Goal: Task Accomplishment & Management: Manage account settings

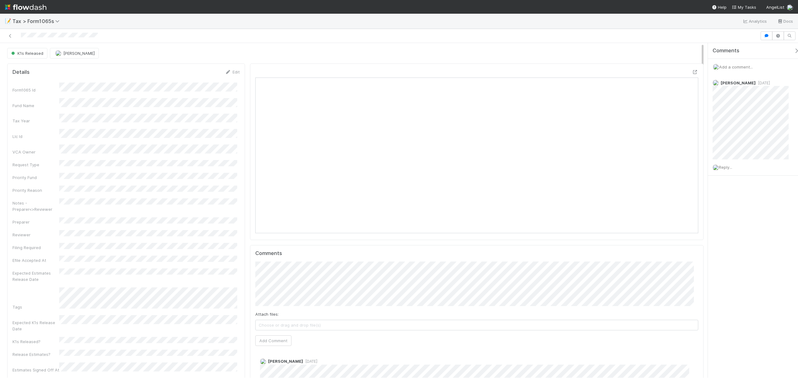
scroll to position [120, 432]
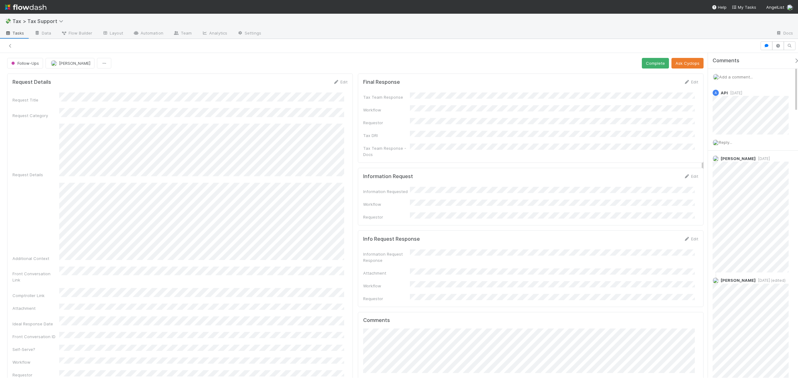
scroll to position [253, 0]
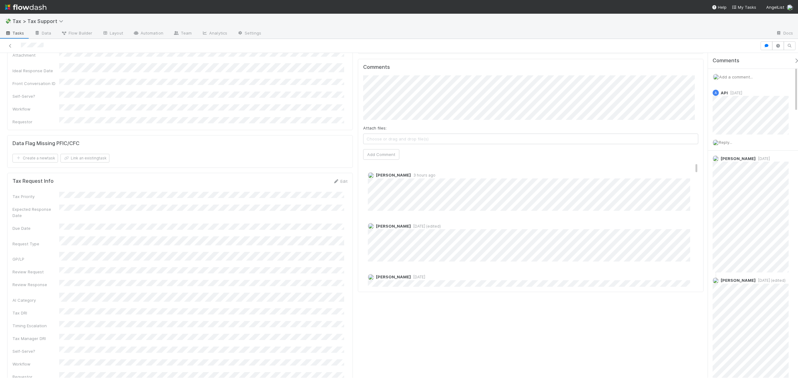
drag, startPoint x: 10, startPoint y: 45, endPoint x: 89, endPoint y: 18, distance: 83.3
click at [10, 45] on icon at bounding box center [10, 46] width 6 height 4
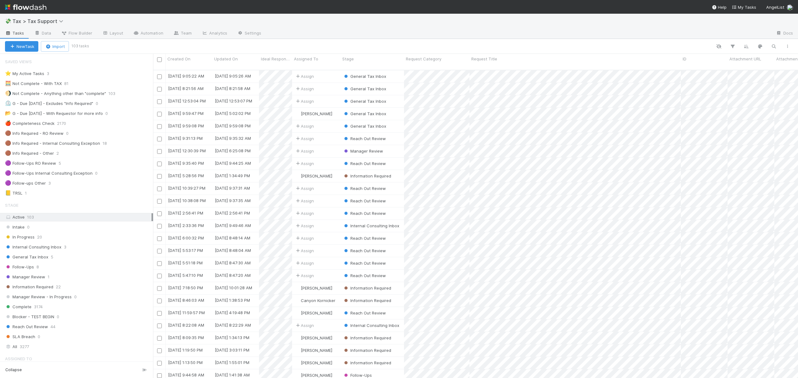
scroll to position [307, 638]
drag, startPoint x: 84, startPoint y: 257, endPoint x: 86, endPoint y: 245, distance: 12.1
click at [83, 257] on div "General Tax Inbox 5" at bounding box center [79, 257] width 148 height 8
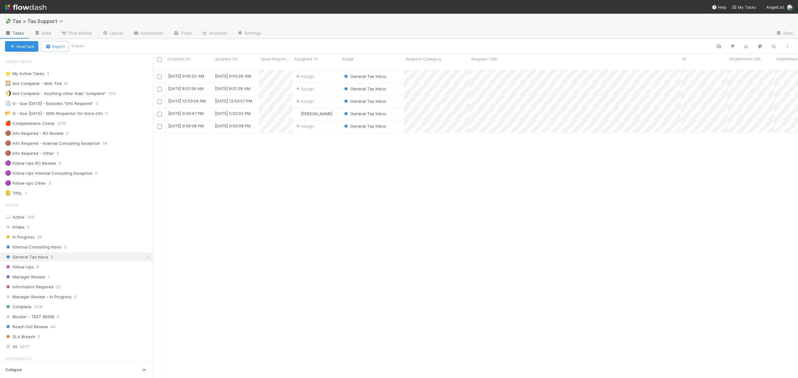
scroll to position [307, 638]
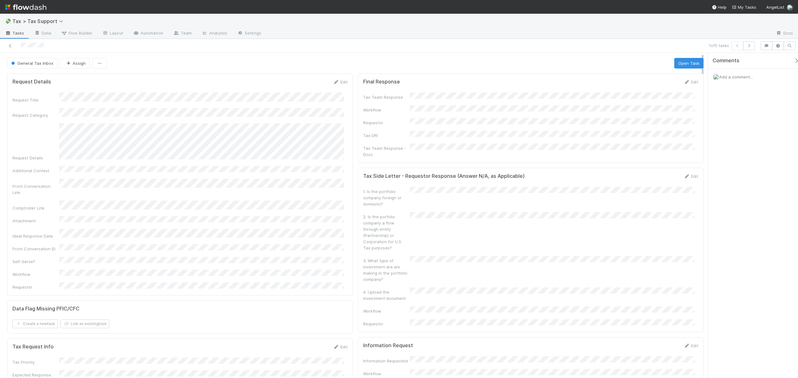
click at [354, 52] on div "1 of 5 tasks" at bounding box center [399, 46] width 798 height 14
click at [66, 63] on icon "button" at bounding box center [68, 63] width 6 height 4
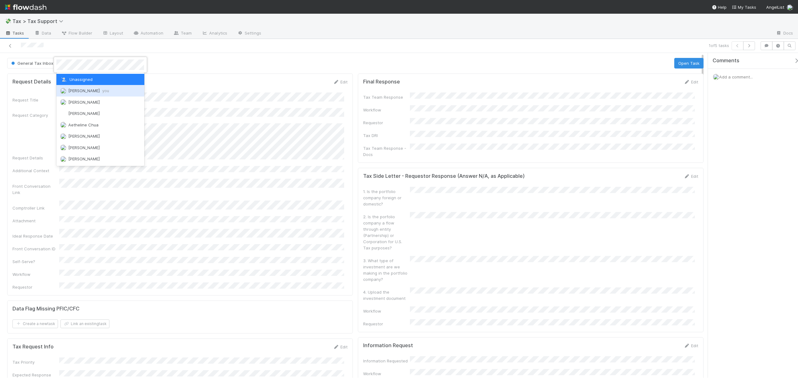
click at [81, 88] on span "Fareeha Naim you" at bounding box center [88, 90] width 41 height 5
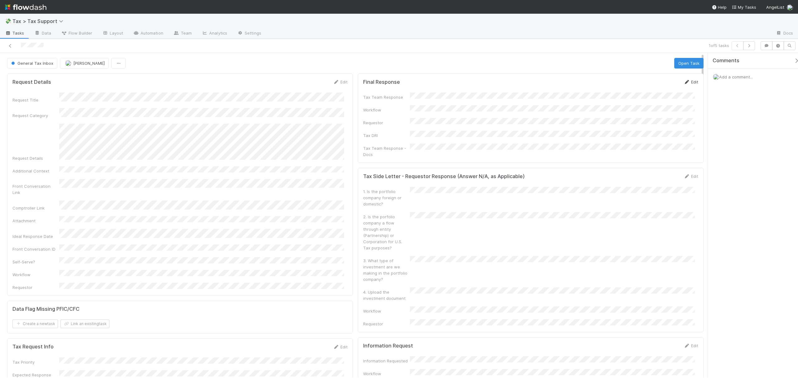
click at [686, 84] on link "Edit" at bounding box center [690, 81] width 15 height 5
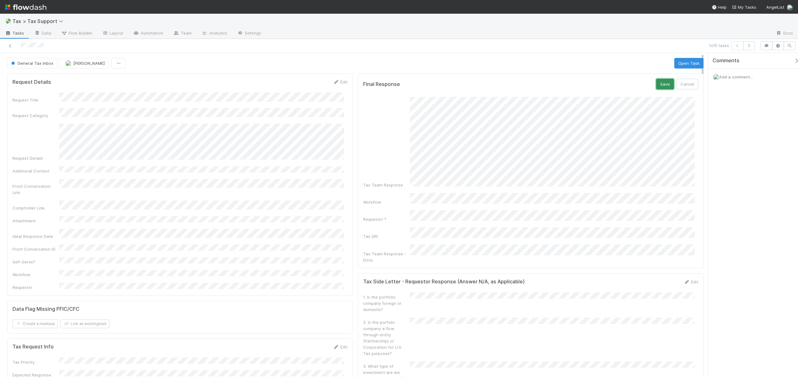
click at [663, 86] on button "Save" at bounding box center [665, 84] width 18 height 11
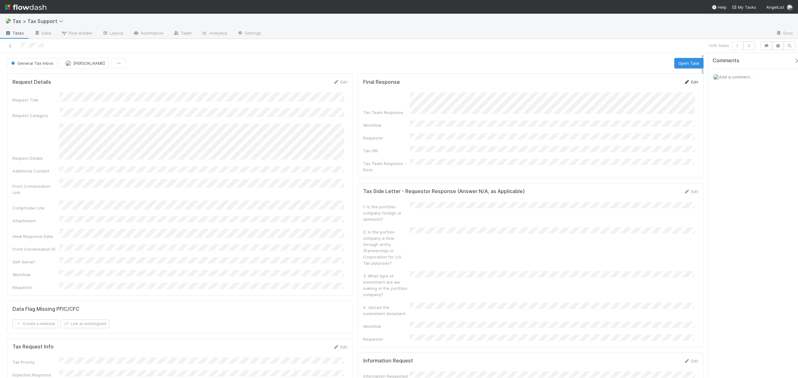
click at [686, 83] on link "Edit" at bounding box center [690, 81] width 15 height 5
click at [656, 84] on button "Save" at bounding box center [665, 84] width 18 height 11
click at [678, 66] on button "Open Task" at bounding box center [688, 63] width 29 height 11
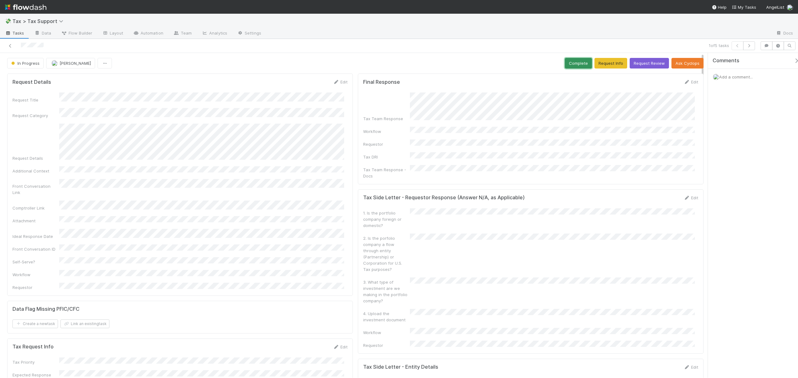
click at [565, 62] on button "Complete" at bounding box center [578, 63] width 27 height 11
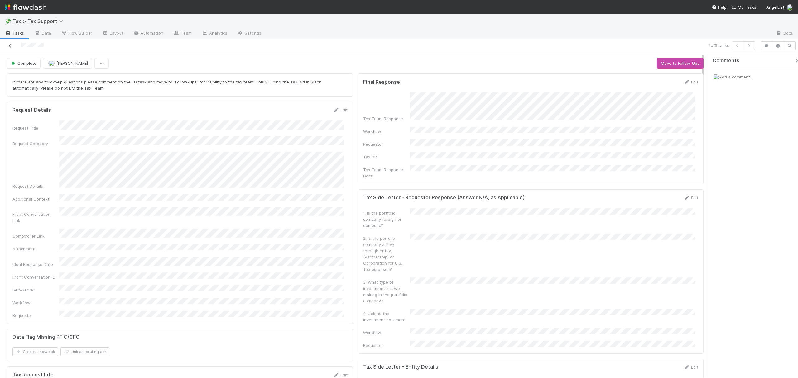
click at [12, 46] on icon at bounding box center [10, 46] width 6 height 4
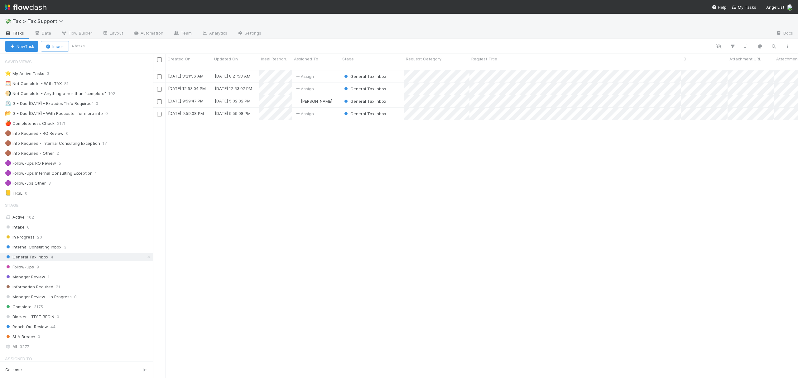
scroll to position [307, 638]
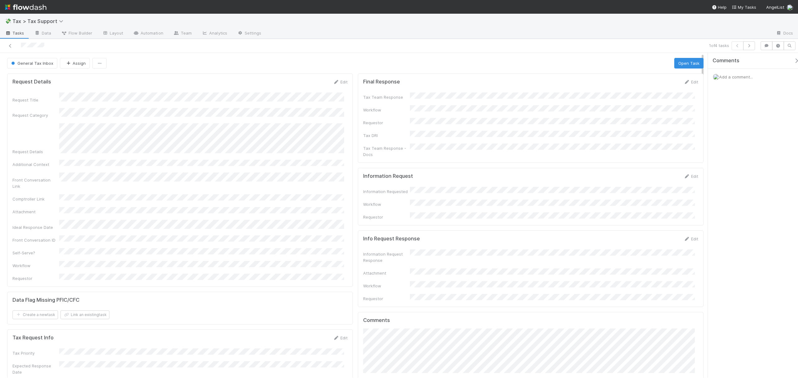
click at [74, 63] on button "Assign" at bounding box center [75, 63] width 30 height 11
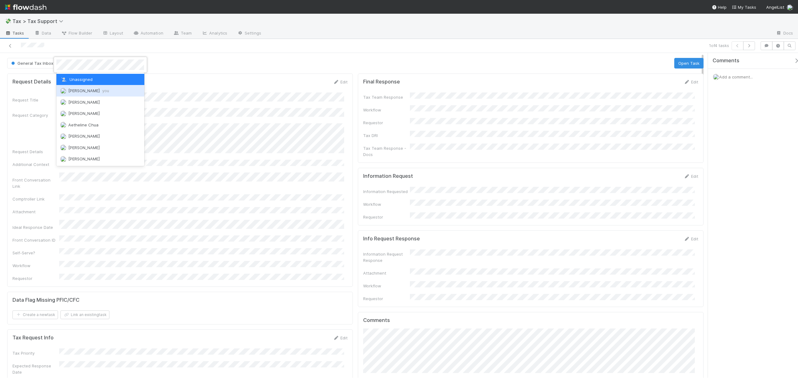
click at [74, 93] on div "Fareeha Naim you" at bounding box center [100, 90] width 88 height 11
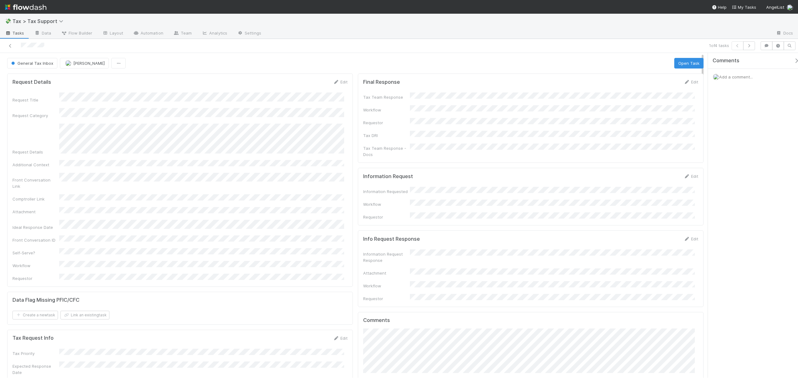
click at [684, 86] on form "Final Response Edit Tax Team Response Workflow Requestor Tax DRI Tax Team Respo…" at bounding box center [530, 118] width 335 height 79
click at [683, 80] on div "Edit" at bounding box center [690, 82] width 15 height 6
click at [687, 80] on link "Edit" at bounding box center [690, 81] width 15 height 5
click at [83, 64] on span "Fareeha Naim" at bounding box center [88, 63] width 31 height 5
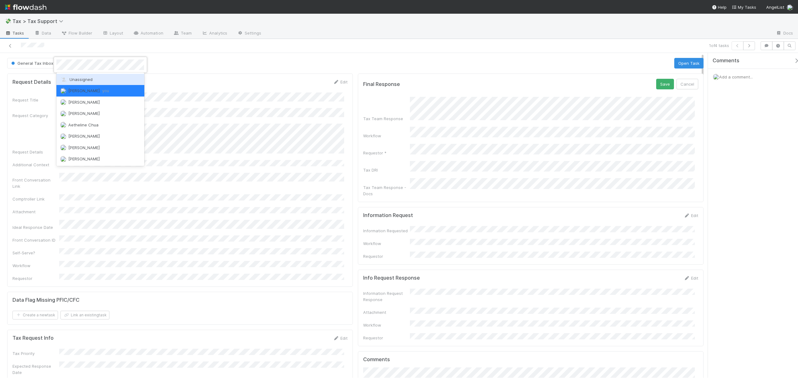
click at [88, 79] on span "Unassigned" at bounding box center [76, 79] width 32 height 5
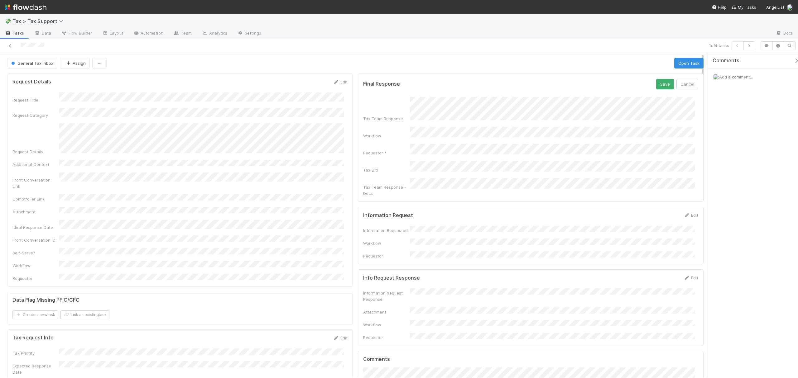
click at [227, 80] on div "Request Details Edit" at bounding box center [179, 82] width 335 height 6
click at [693, 141] on div "Final Response Save Cancel Tax Team Response Workflow Requestor * Tax DRI Tax T…" at bounding box center [531, 150] width 346 height 153
click at [656, 86] on button "Save" at bounding box center [665, 84] width 18 height 11
click at [75, 64] on button "Assign" at bounding box center [75, 63] width 30 height 11
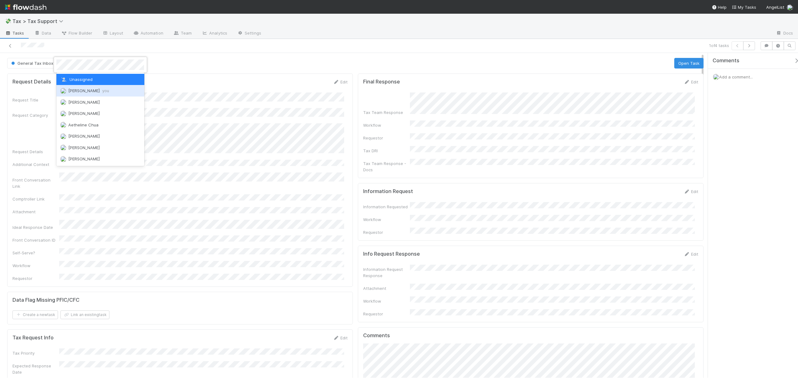
click at [88, 92] on span "Fareeha Naim you" at bounding box center [88, 90] width 41 height 5
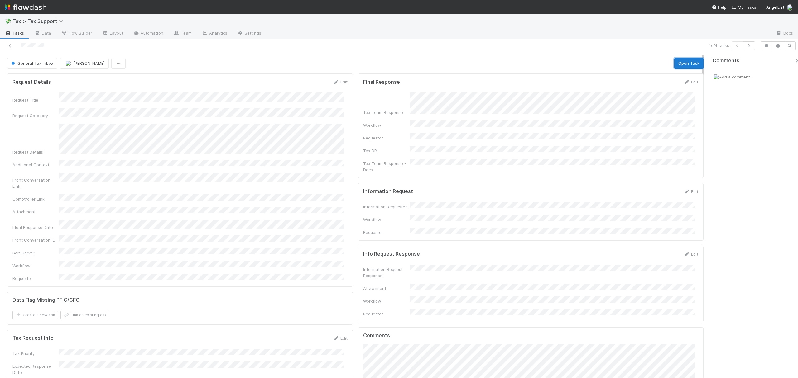
click at [691, 63] on button "Open Task" at bounding box center [688, 63] width 29 height 11
click at [566, 63] on button "Complete" at bounding box center [578, 63] width 27 height 11
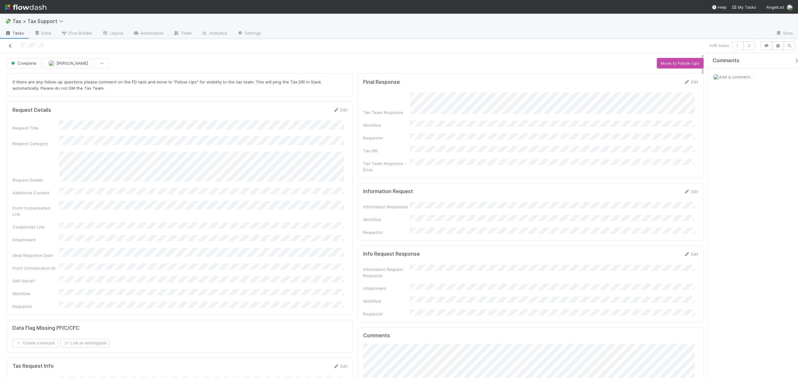
click at [9, 49] on link at bounding box center [10, 46] width 6 height 6
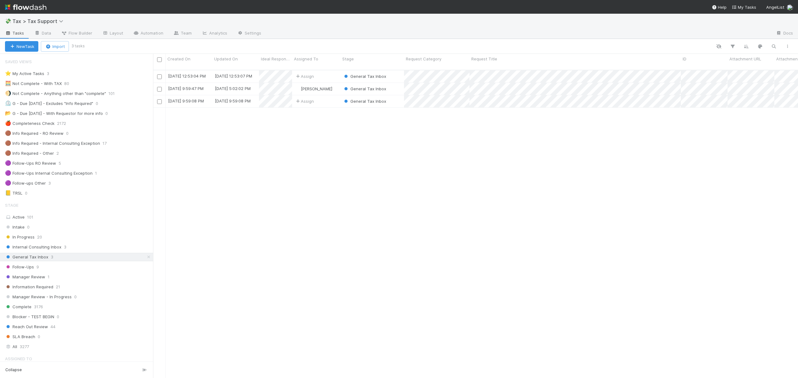
scroll to position [307, 638]
click at [62, 190] on div "⭐ My Active Tasks 3 🧮 Not Complete - With TAX 80 🌖 Not Complete - Anything othe…" at bounding box center [76, 133] width 153 height 128
click at [66, 187] on div "🟣 Follow-ups Other 3" at bounding box center [79, 183] width 148 height 8
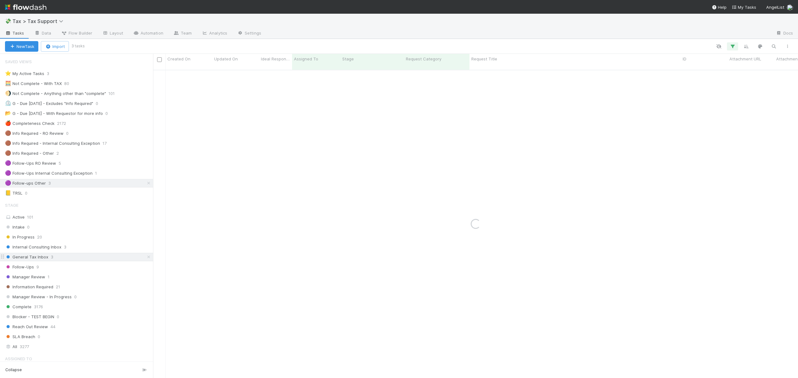
click at [146, 259] on icon at bounding box center [149, 257] width 6 height 4
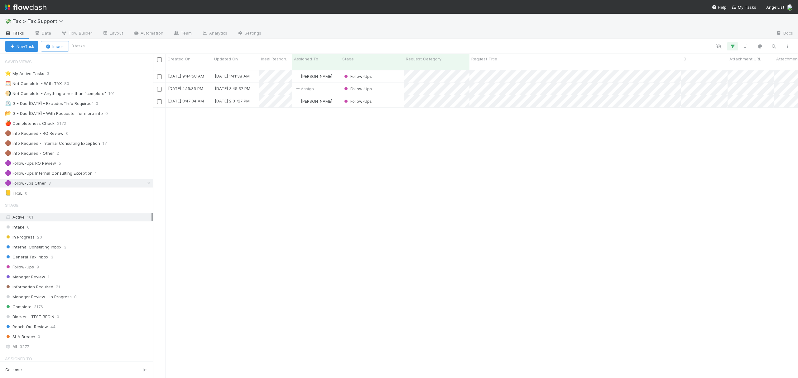
scroll to position [307, 638]
click at [146, 185] on icon at bounding box center [149, 183] width 6 height 4
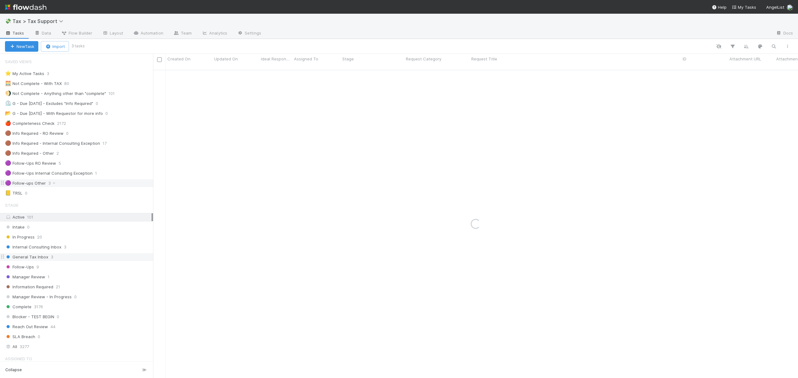
click at [100, 261] on div "General Tax Inbox 3" at bounding box center [79, 257] width 148 height 8
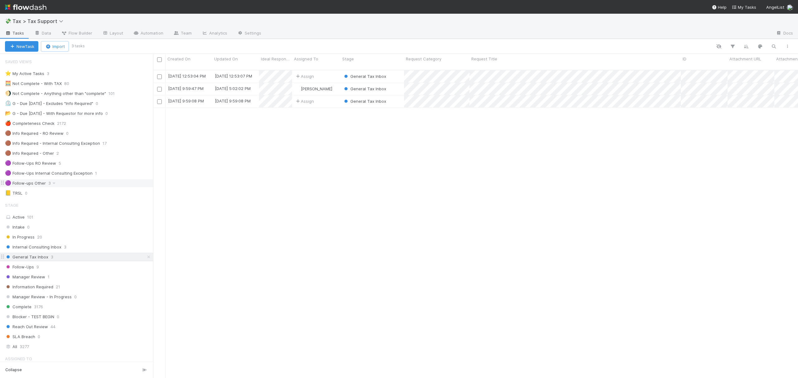
scroll to position [307, 638]
click at [370, 208] on div "8/20/25, 12:53:04 PM 8/20/25, 12:53:07 PM Assign General Tax Inbox 0 0 0 0 0 0 …" at bounding box center [475, 226] width 645 height 313
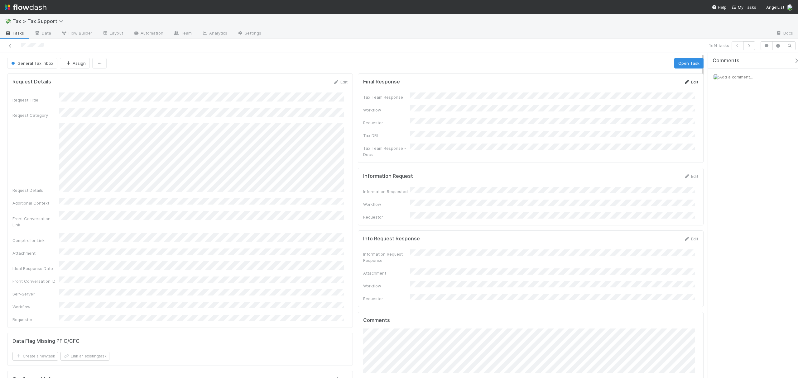
click at [684, 84] on link "Edit" at bounding box center [690, 81] width 15 height 5
click at [656, 83] on button "Save" at bounding box center [665, 84] width 18 height 11
click at [683, 80] on div "Edit" at bounding box center [690, 82] width 15 height 6
click at [688, 80] on div "Edit" at bounding box center [690, 82] width 15 height 6
click at [687, 83] on link "Edit" at bounding box center [690, 81] width 15 height 5
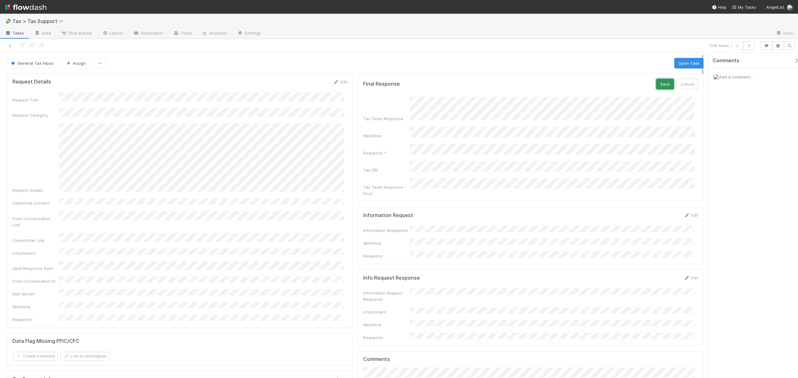
click at [657, 85] on button "Save" at bounding box center [665, 84] width 18 height 11
click at [683, 63] on button "Open Task" at bounding box center [688, 63] width 29 height 11
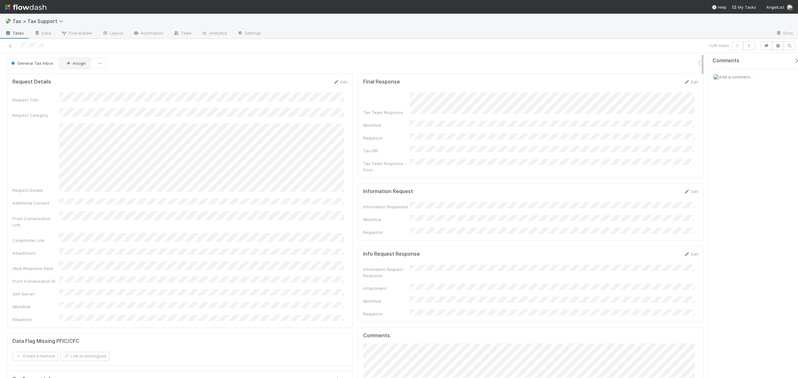
click at [67, 62] on icon "button" at bounding box center [68, 63] width 6 height 4
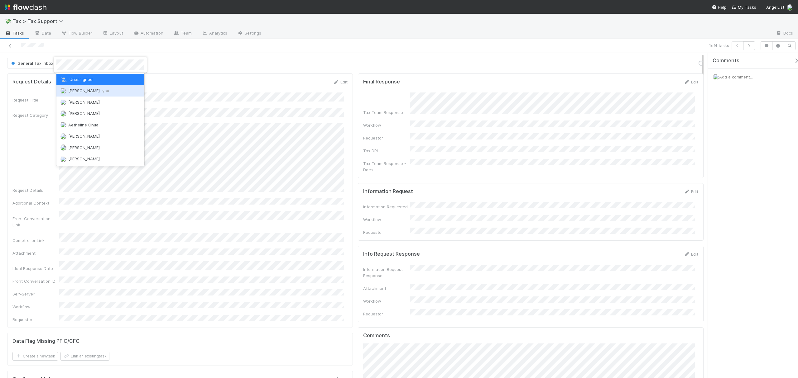
click at [79, 86] on div "Fareeha Naim you" at bounding box center [100, 90] width 88 height 11
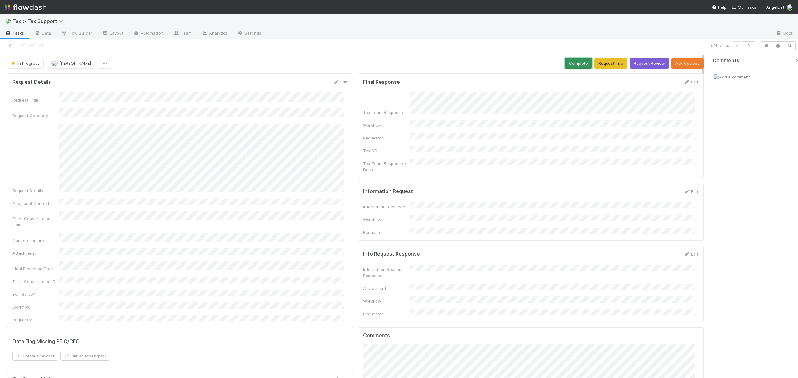
click at [565, 63] on button "Complete" at bounding box center [578, 63] width 27 height 11
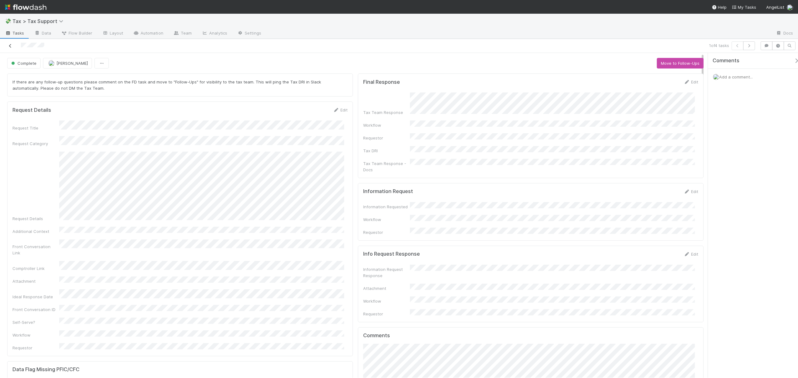
click at [7, 45] on icon at bounding box center [10, 46] width 6 height 4
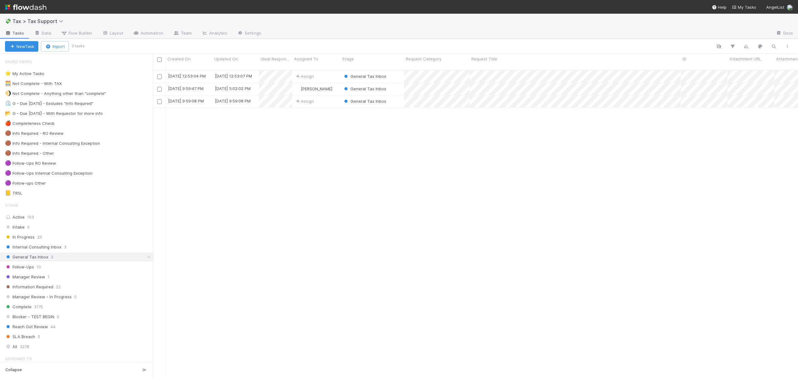
scroll to position [307, 638]
click at [68, 184] on div "🟣 Follow-ups Other 5" at bounding box center [79, 183] width 148 height 8
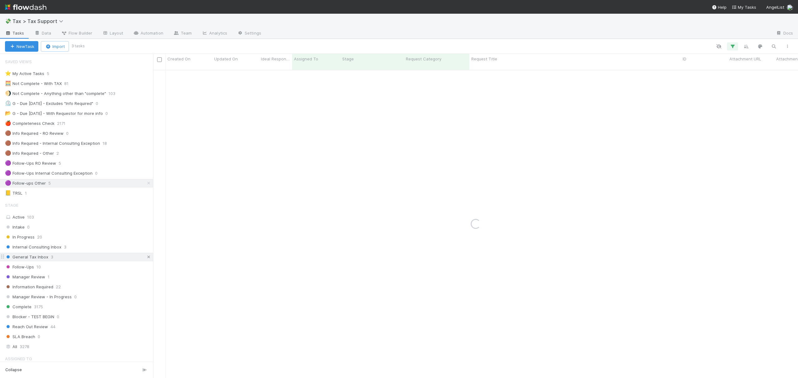
click at [146, 259] on icon at bounding box center [149, 257] width 6 height 4
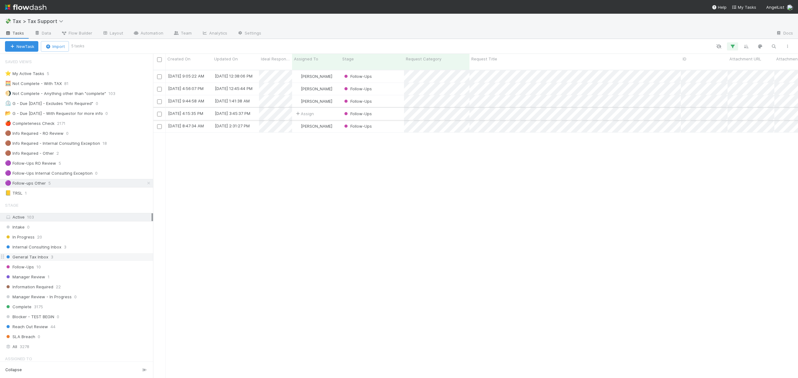
scroll to position [307, 638]
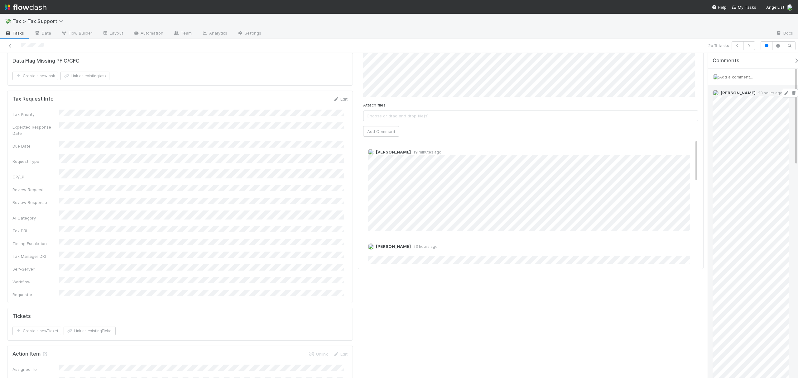
scroll to position [298, 0]
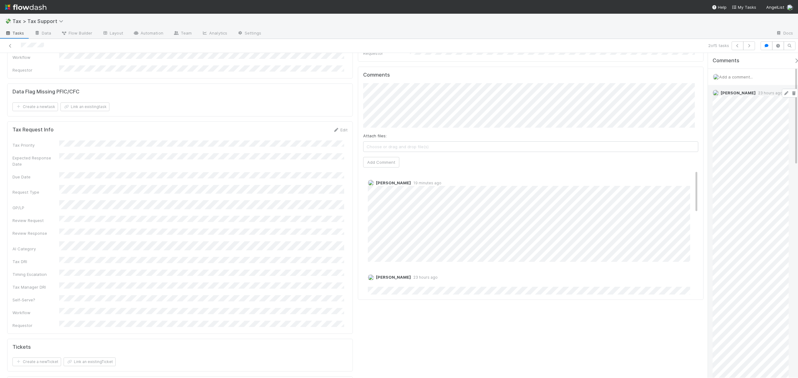
drag, startPoint x: 702, startPoint y: 82, endPoint x: 709, endPoint y: 121, distance: 40.3
click at [709, 121] on div "Follow-Ups Fareeha Naim Complete Ask Cyclops Request Details Edit Request Title…" at bounding box center [399, 215] width 798 height 325
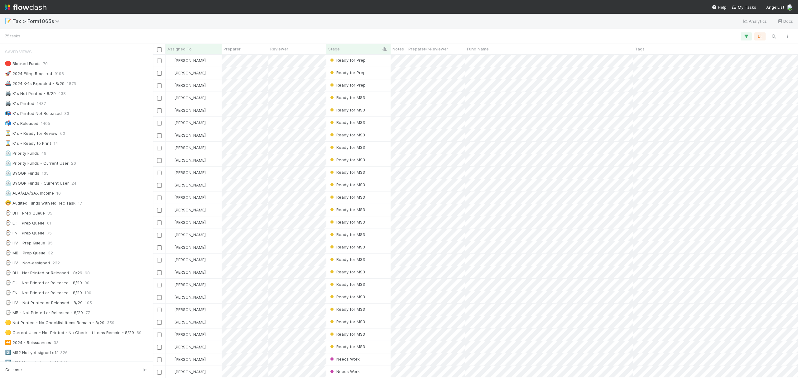
scroll to position [75, 0]
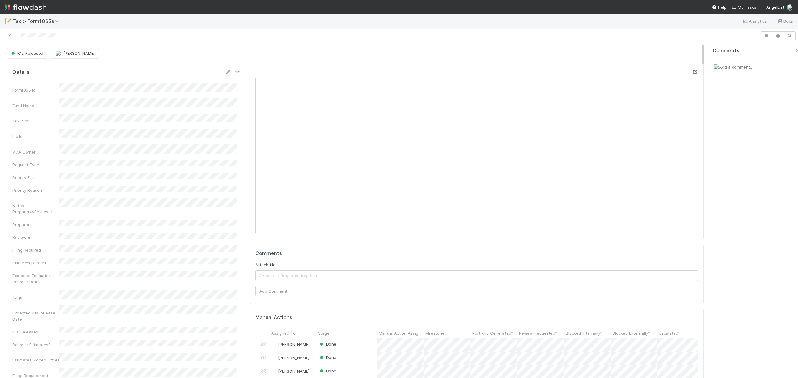
click at [692, 72] on icon at bounding box center [695, 72] width 6 height 4
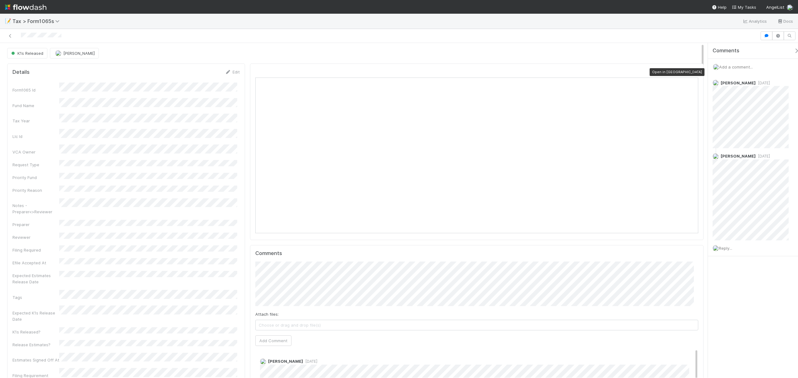
click at [692, 74] on icon at bounding box center [695, 72] width 6 height 4
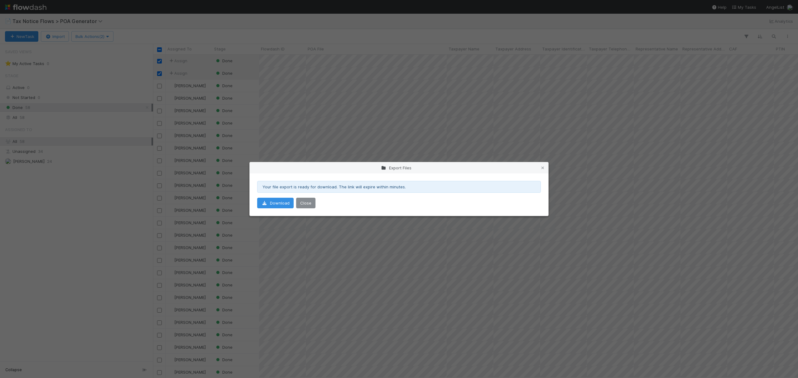
scroll to position [317, 638]
click at [308, 208] on button "Close" at bounding box center [305, 203] width 19 height 11
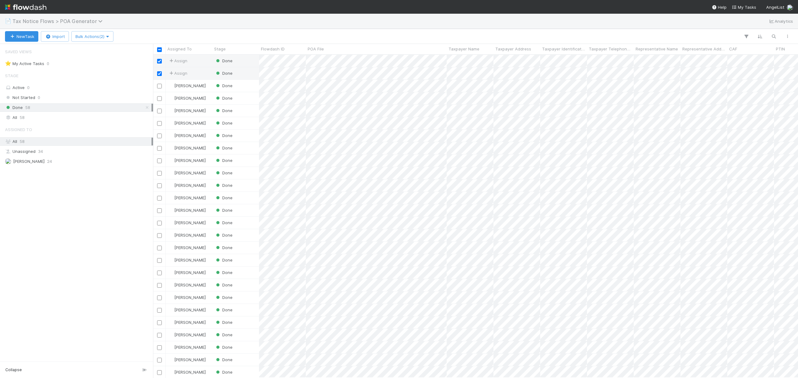
click at [54, 22] on span "Tax Notice Flows > POA Generator" at bounding box center [58, 21] width 93 height 6
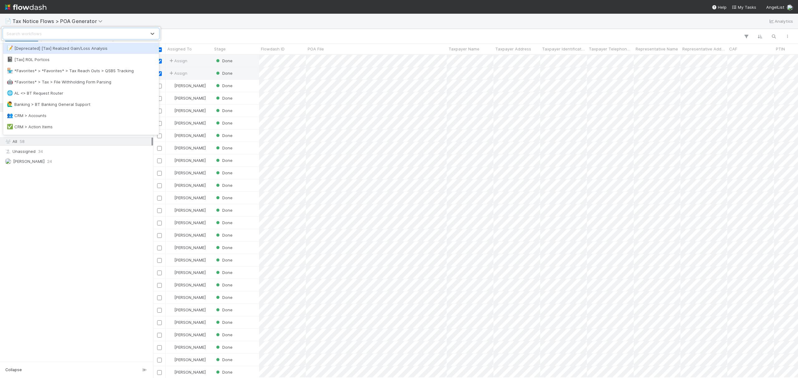
click at [87, 34] on div "Search workflows" at bounding box center [74, 34] width 143 height 10
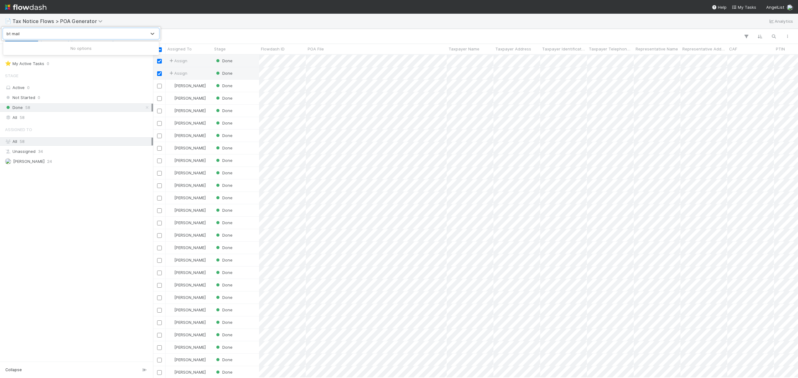
type input "bt mail"
click at [36, 8] on div "Search workflows" at bounding box center [399, 189] width 798 height 378
click at [33, 8] on img at bounding box center [25, 7] width 41 height 11
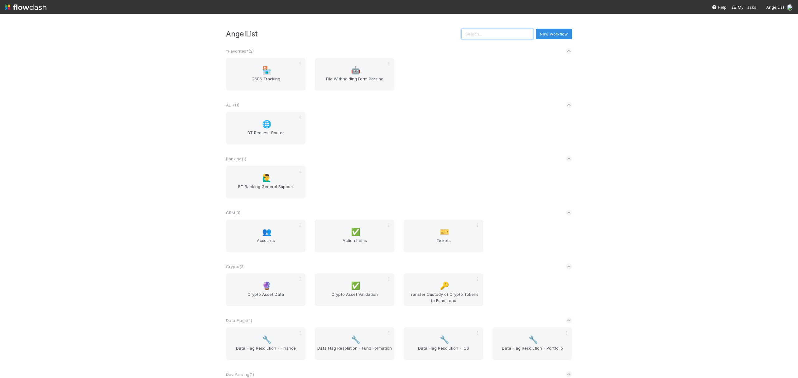
click at [510, 31] on input "text" at bounding box center [497, 34] width 72 height 11
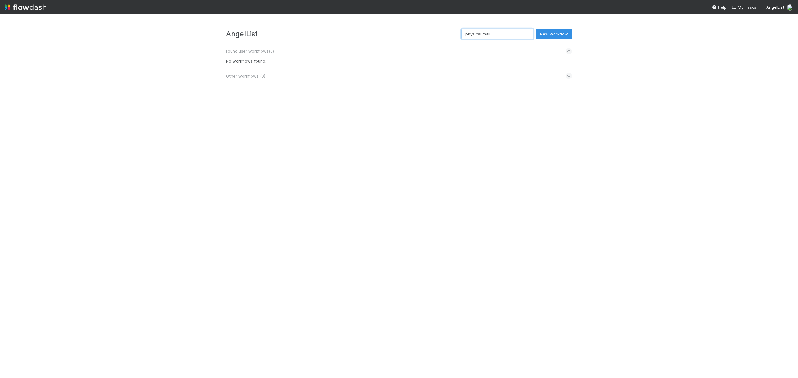
type input "physical mail"
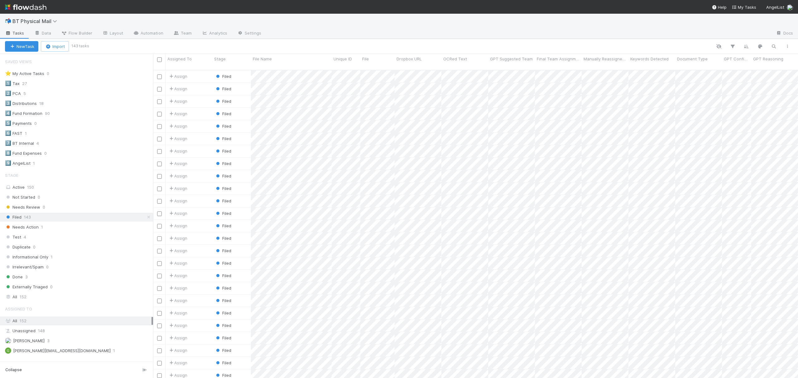
scroll to position [307, 638]
click at [48, 82] on div "1️⃣ Tax 27" at bounding box center [79, 84] width 148 height 8
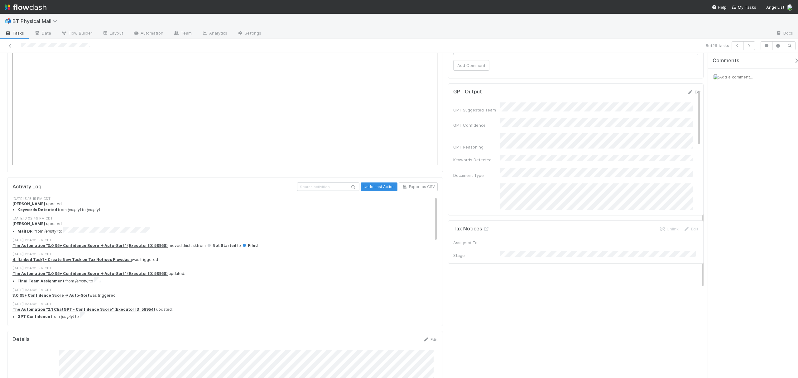
scroll to position [313, 0]
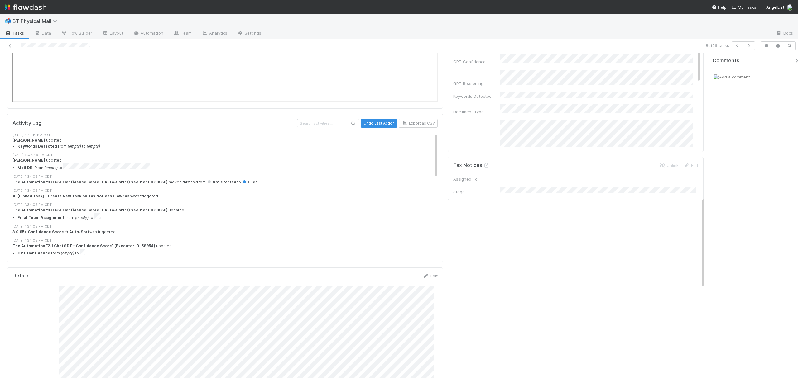
drag, startPoint x: 702, startPoint y: 63, endPoint x: 697, endPoint y: 179, distance: 115.7
click at [697, 179] on div "Filed Assign Needs Action Reassign to Team Informational Only Ignore File Previ…" at bounding box center [355, 184] width 710 height 878
click at [483, 164] on icon at bounding box center [486, 166] width 6 height 4
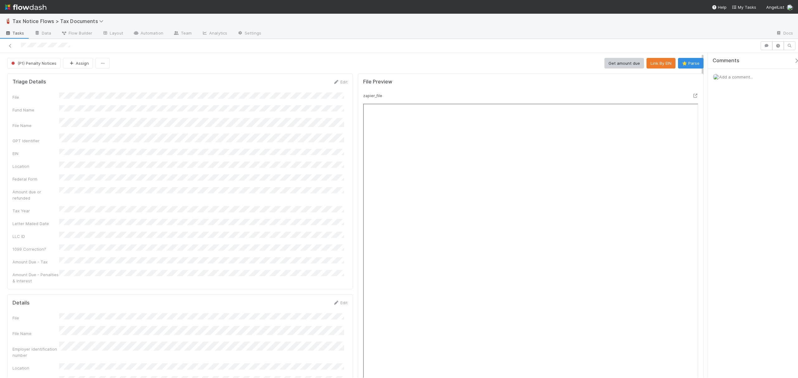
drag, startPoint x: 702, startPoint y: 71, endPoint x: 706, endPoint y: 35, distance: 36.4
click at [706, 35] on div "🧯 Tax Notice Flows > Tax Documents Tasks Data Flow Builder Layout Automation Te…" at bounding box center [399, 196] width 798 height 365
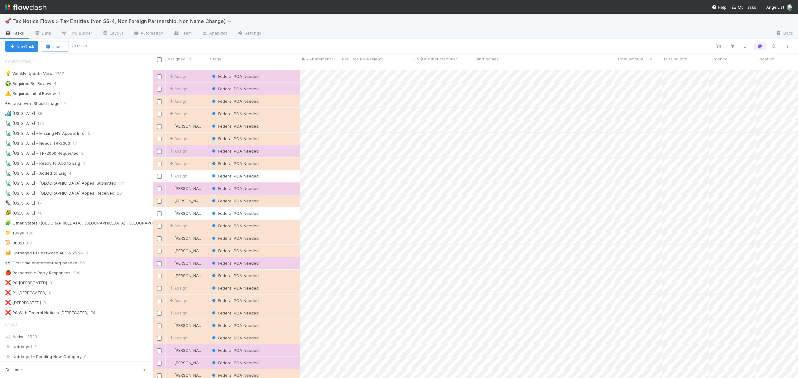
scroll to position [307, 638]
click at [339, 29] on div at bounding box center [518, 34] width 504 height 10
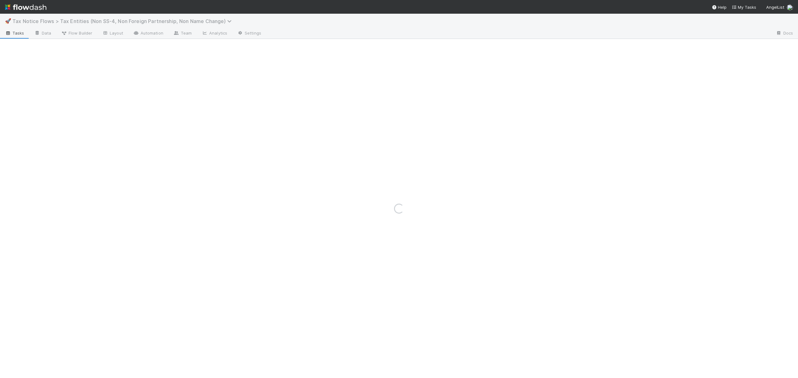
click at [52, 21] on span "Tax Notice Flows > Tax Entities (Non SS-4, Non Foreign Partnership, Non Name Ch…" at bounding box center [123, 21] width 222 height 6
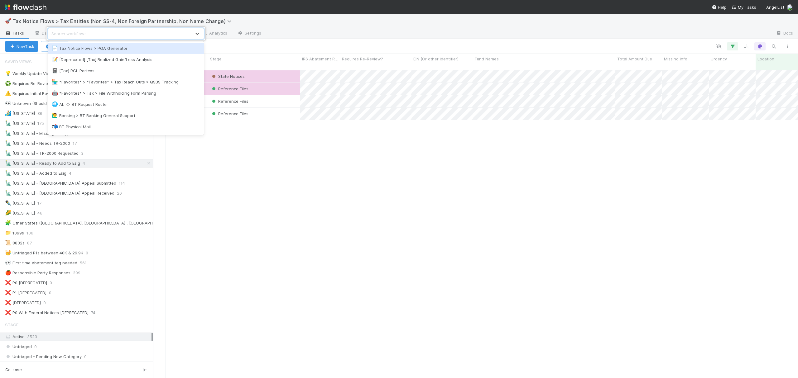
scroll to position [307, 638]
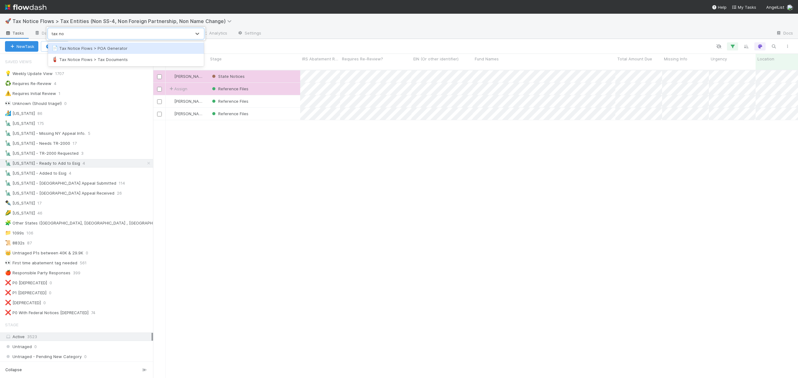
type input "tax not"
click at [97, 58] on div "🧯 Tax Notice Flows > Tax Documents" at bounding box center [126, 59] width 148 height 6
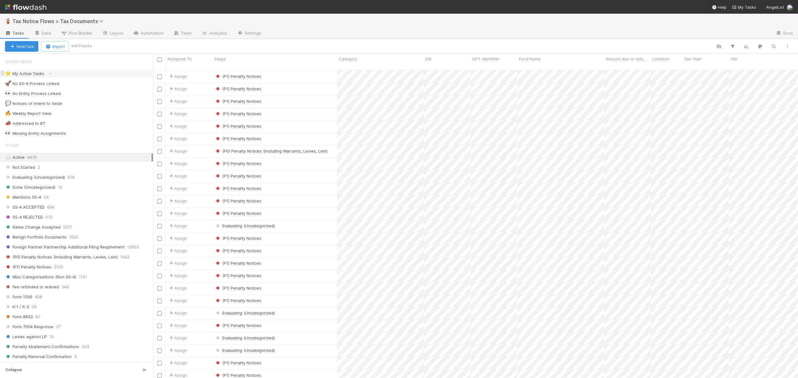
scroll to position [307, 638]
click at [101, 179] on div "Evaluating (Uncategorized) 674" at bounding box center [79, 178] width 148 height 8
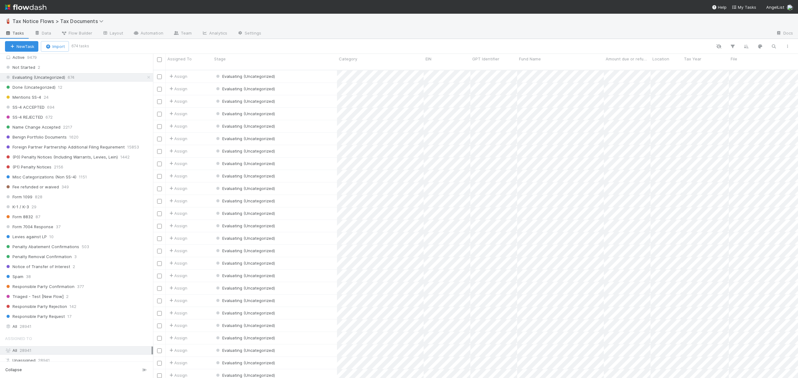
scroll to position [112, 0]
click at [108, 149] on span "(P0) Penalty Notices (Including Warrants, Levies, Lein)" at bounding box center [61, 153] width 113 height 8
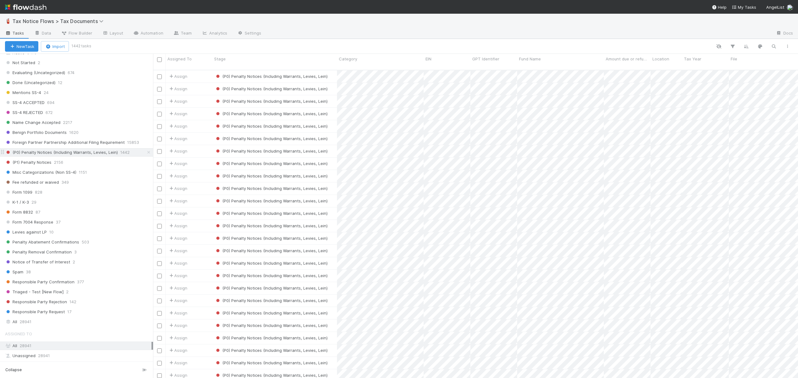
scroll to position [307, 638]
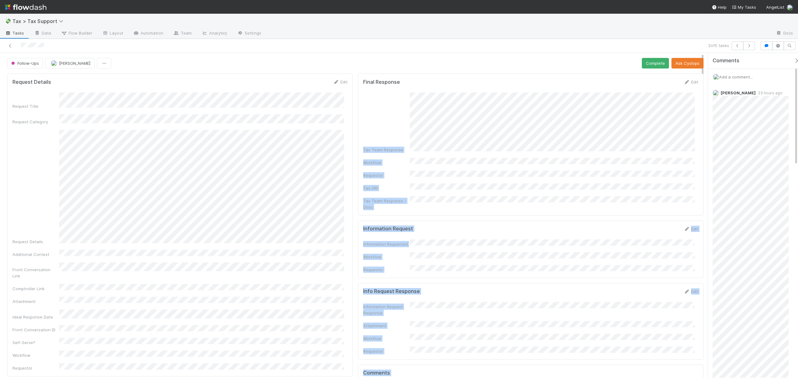
drag, startPoint x: 700, startPoint y: 83, endPoint x: 702, endPoint y: 115, distance: 32.1
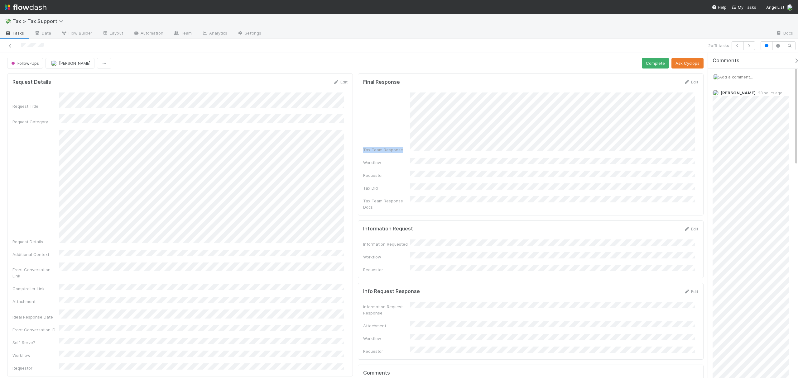
scroll to position [325, 0]
